Goal: Transaction & Acquisition: Purchase product/service

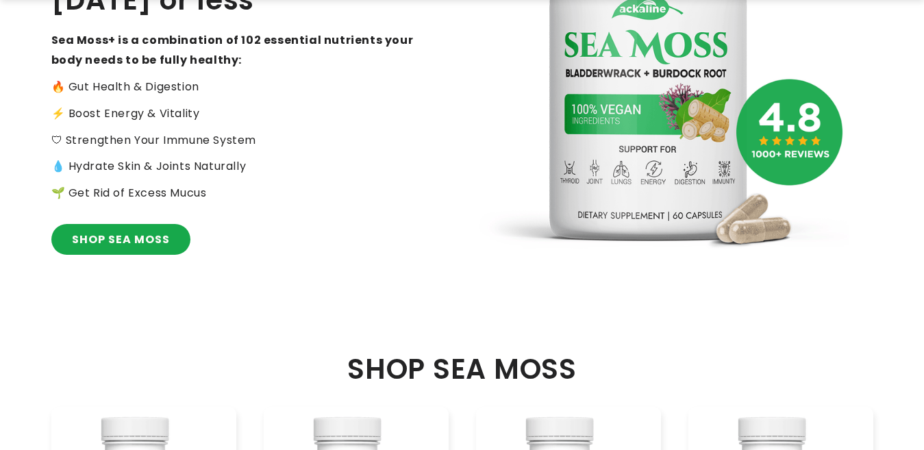
scroll to position [320, 0]
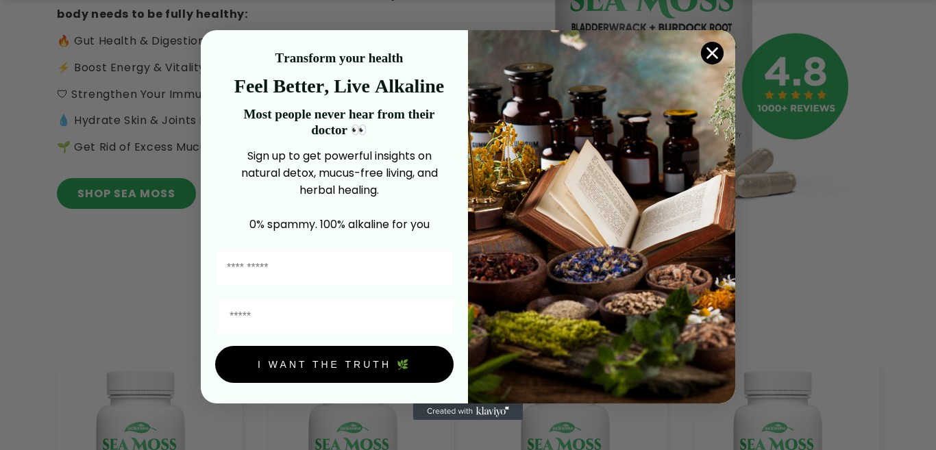
click at [709, 51] on circle "Close dialog" at bounding box center [712, 53] width 23 height 23
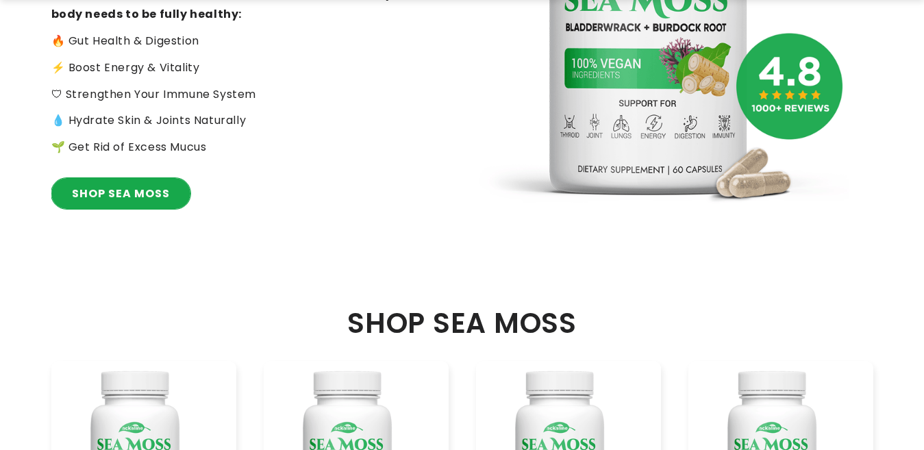
click at [86, 198] on link "SHOP SEA MOSS" at bounding box center [120, 193] width 139 height 31
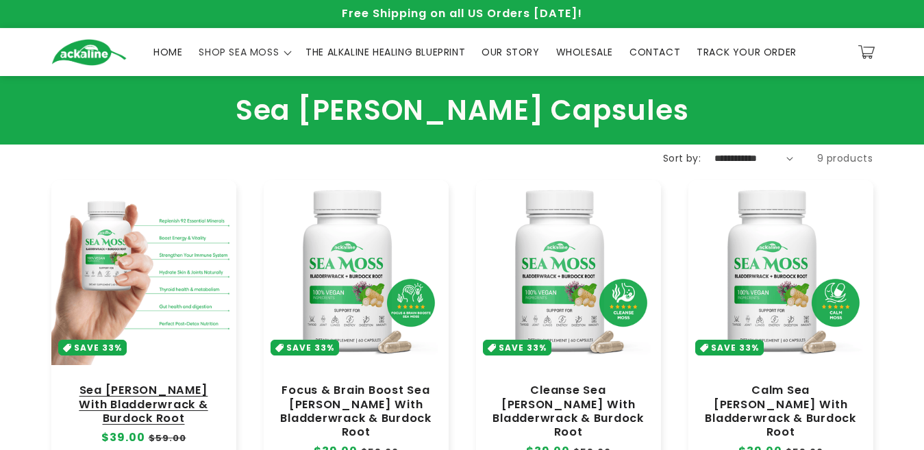
scroll to position [274, 0]
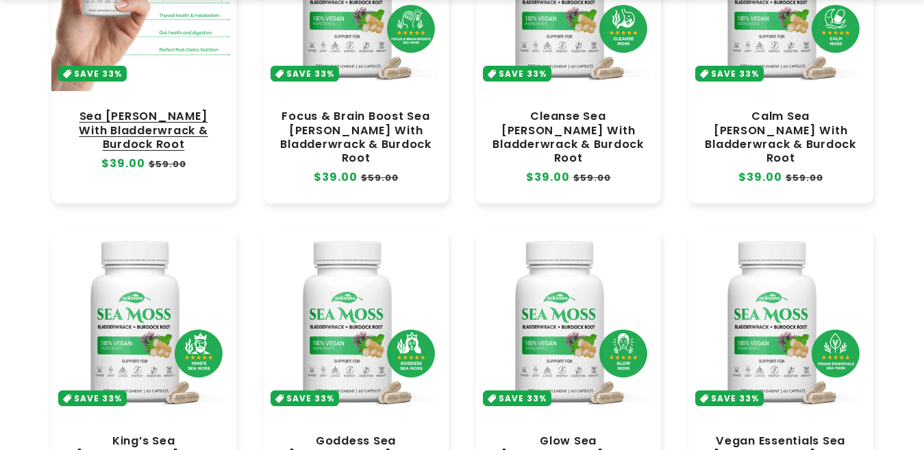
click at [150, 121] on link "Sea [PERSON_NAME] With Bladderwrack & Burdock Root" at bounding box center [144, 130] width 158 height 41
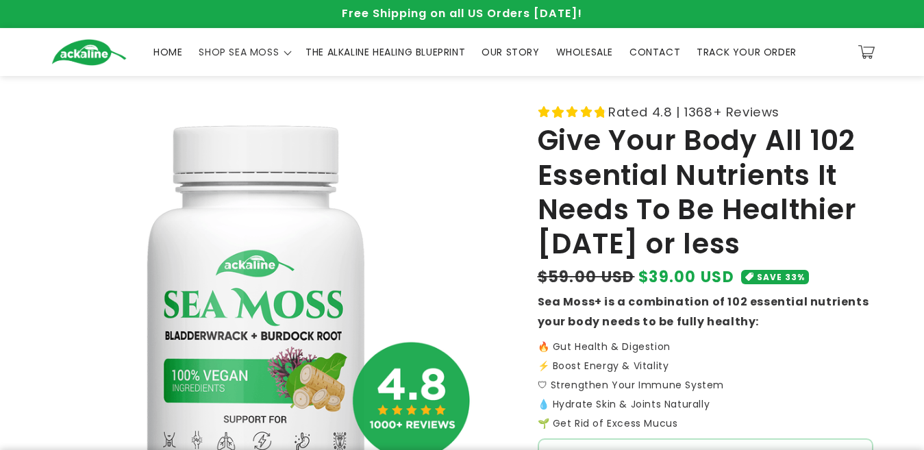
drag, startPoint x: 0, startPoint y: 0, endPoint x: 550, endPoint y: 226, distance: 594.9
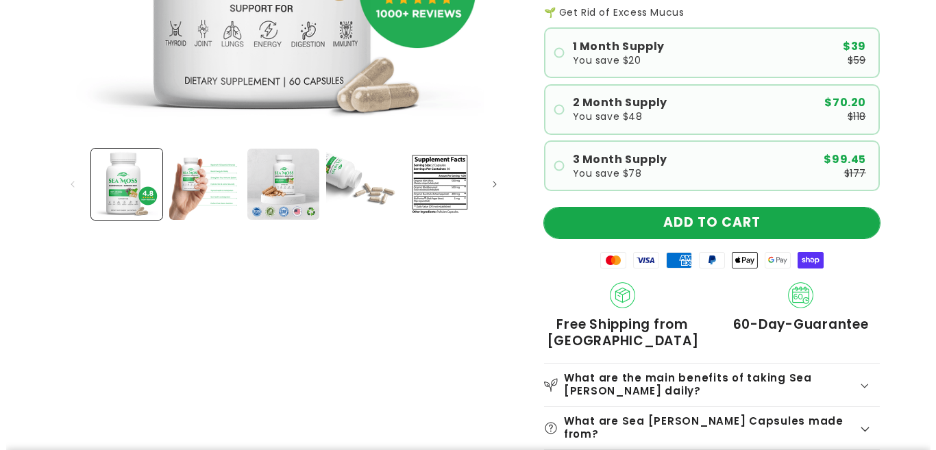
scroll to position [411, 0]
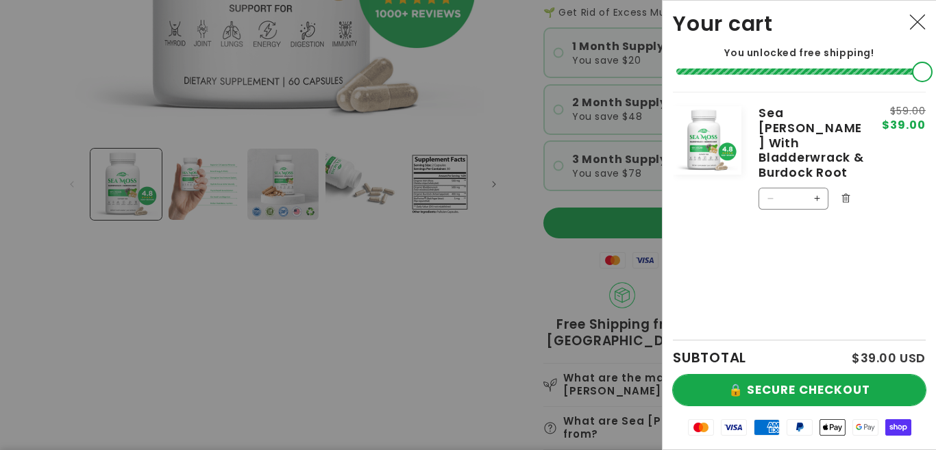
click at [853, 396] on button "🔒 SECURE CHECKOUT" at bounding box center [799, 390] width 253 height 31
